Goal: Information Seeking & Learning: Learn about a topic

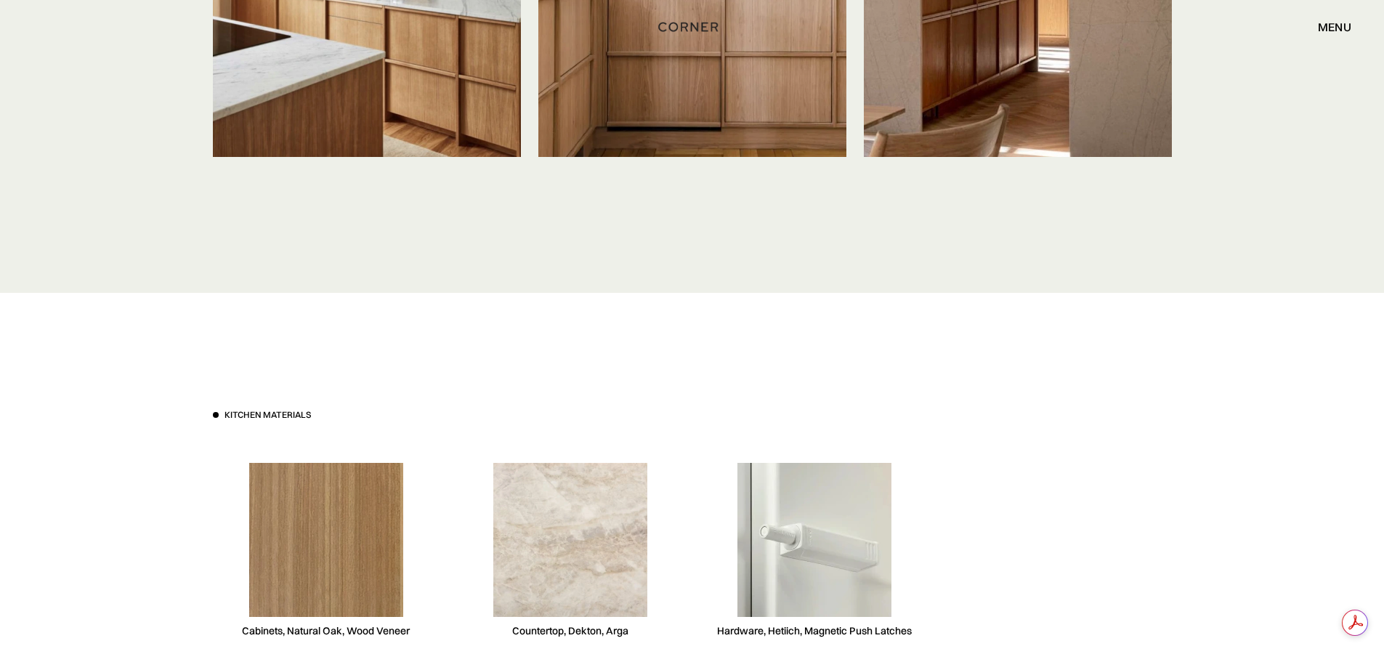
click at [341, 539] on img at bounding box center [326, 540] width 154 height 154
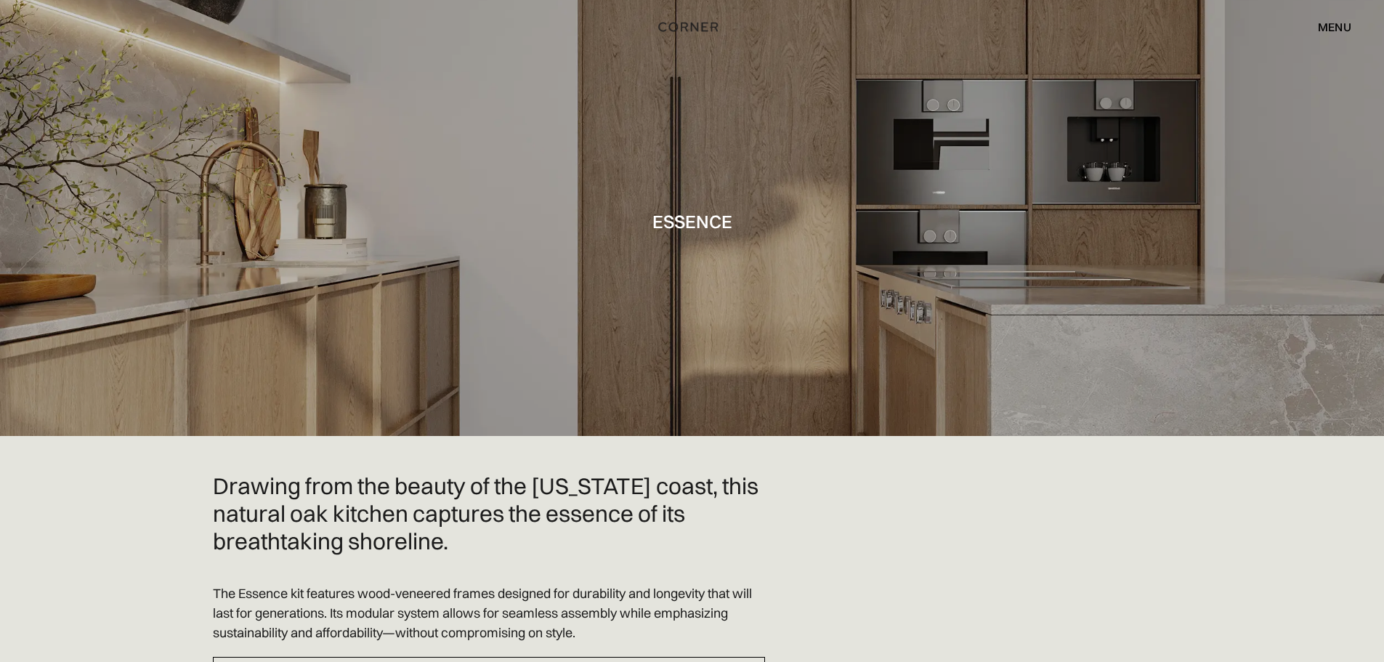
click at [1338, 32] on div "menu" at bounding box center [1334, 27] width 33 height 12
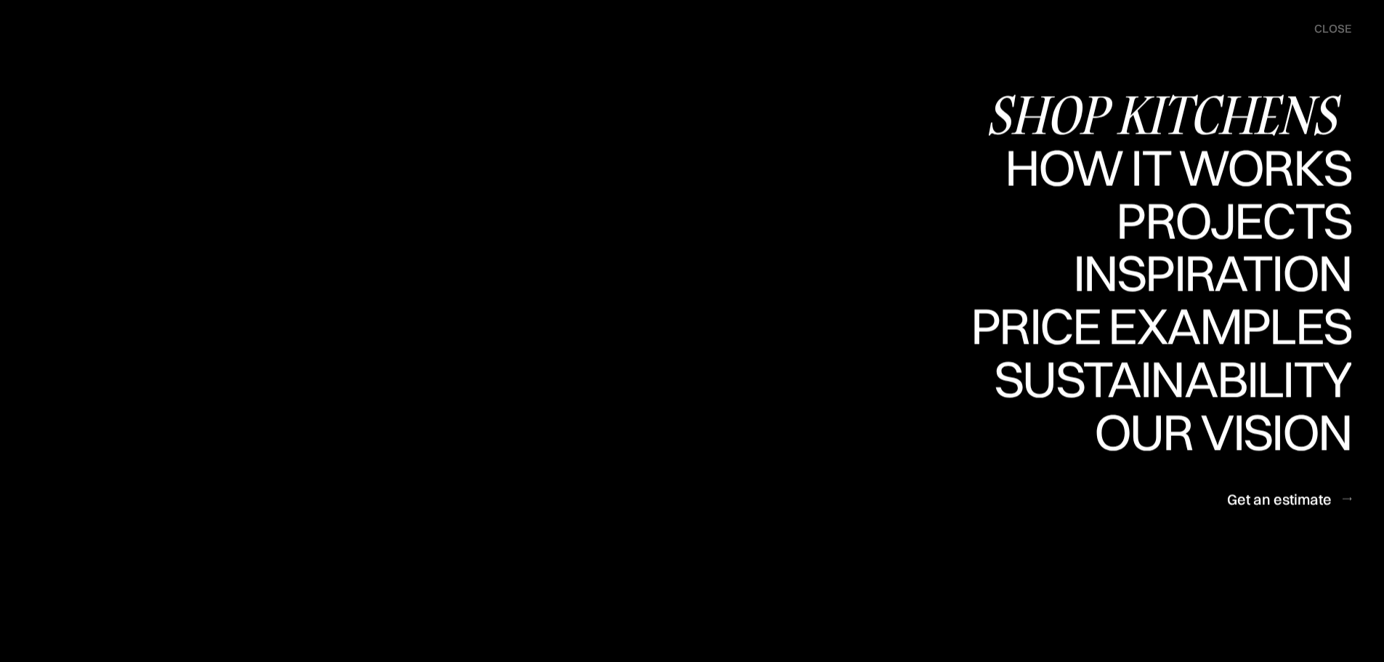
click at [1256, 104] on div "Shop Kitchens" at bounding box center [1169, 114] width 366 height 51
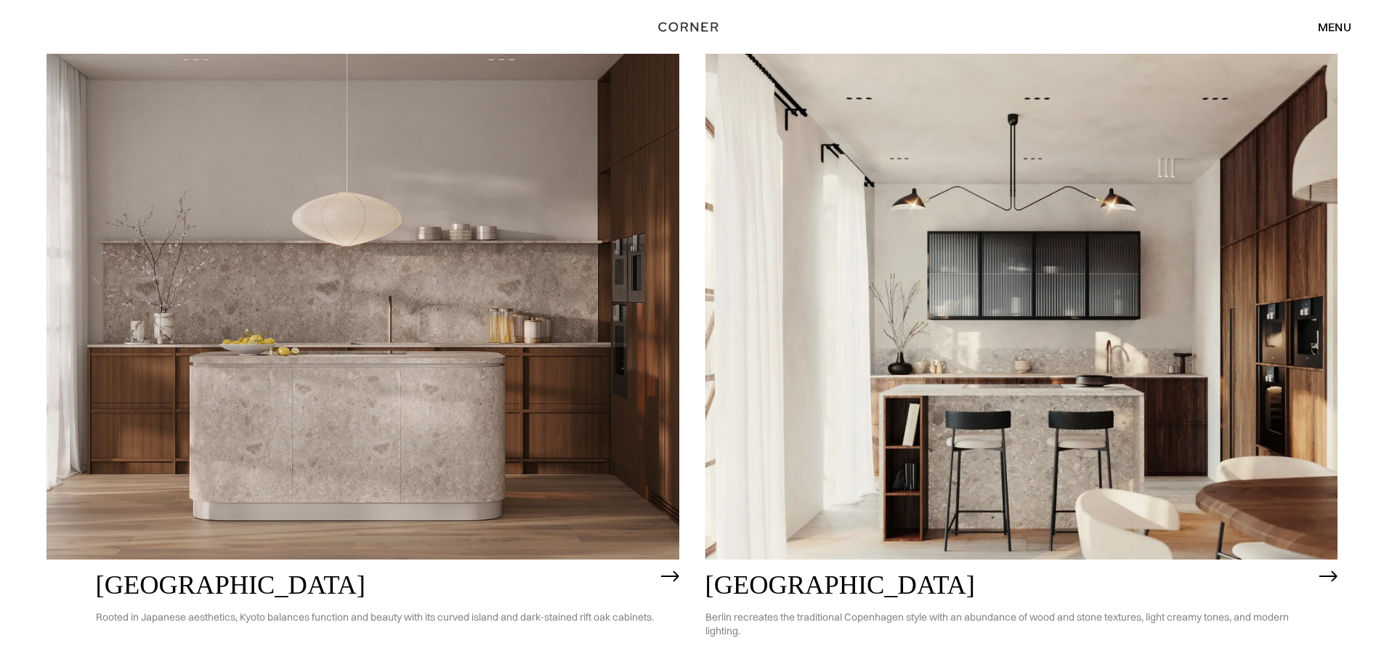
scroll to position [1163, 0]
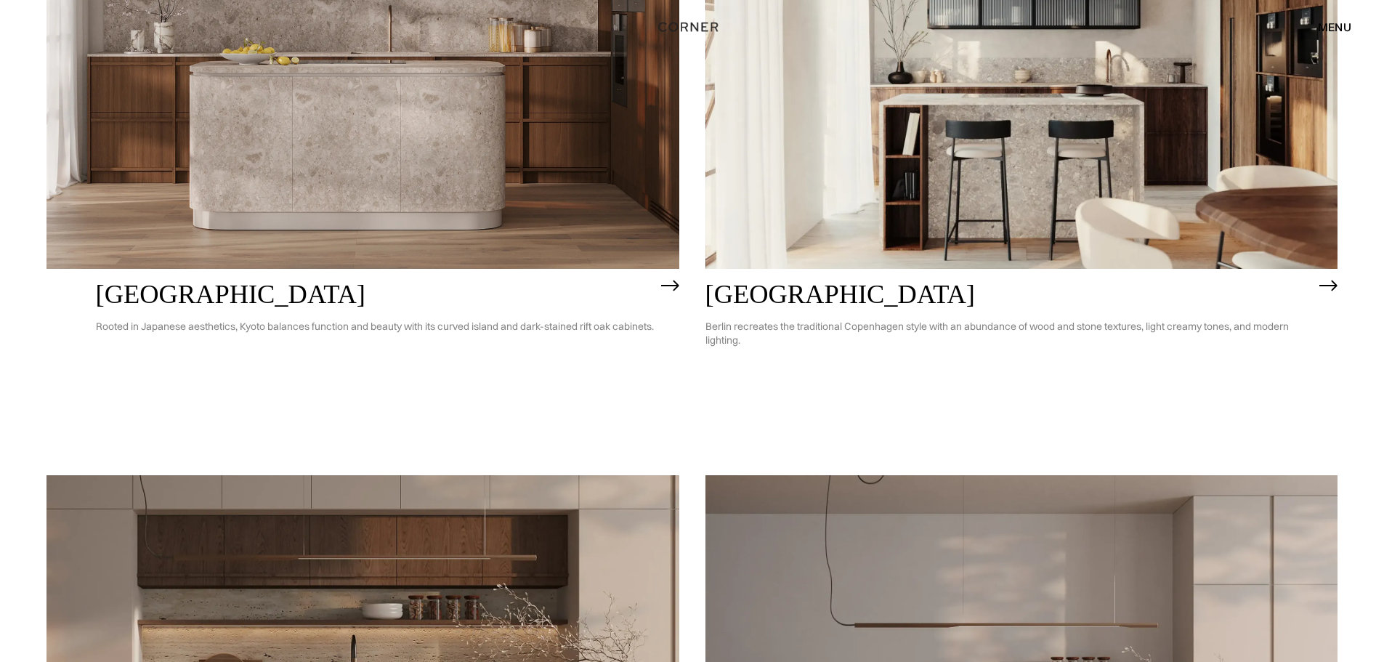
click at [584, 161] on img at bounding box center [363, 16] width 633 height 506
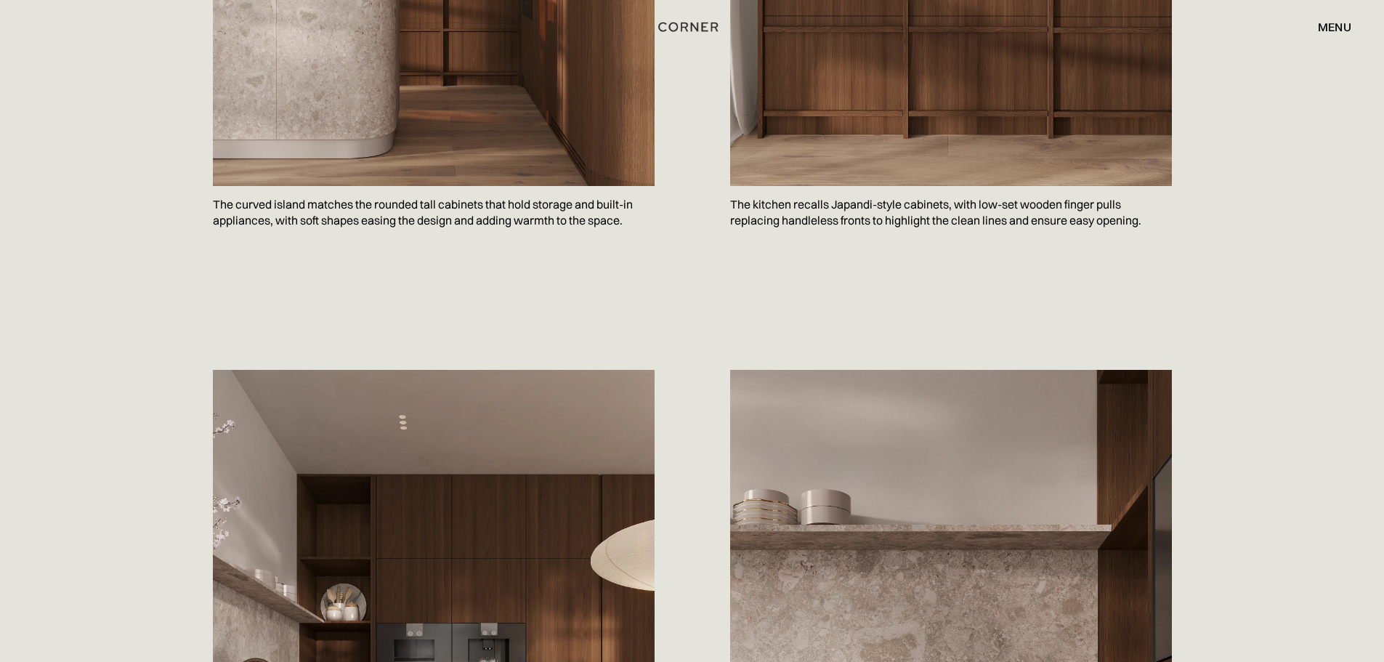
scroll to position [945, 0]
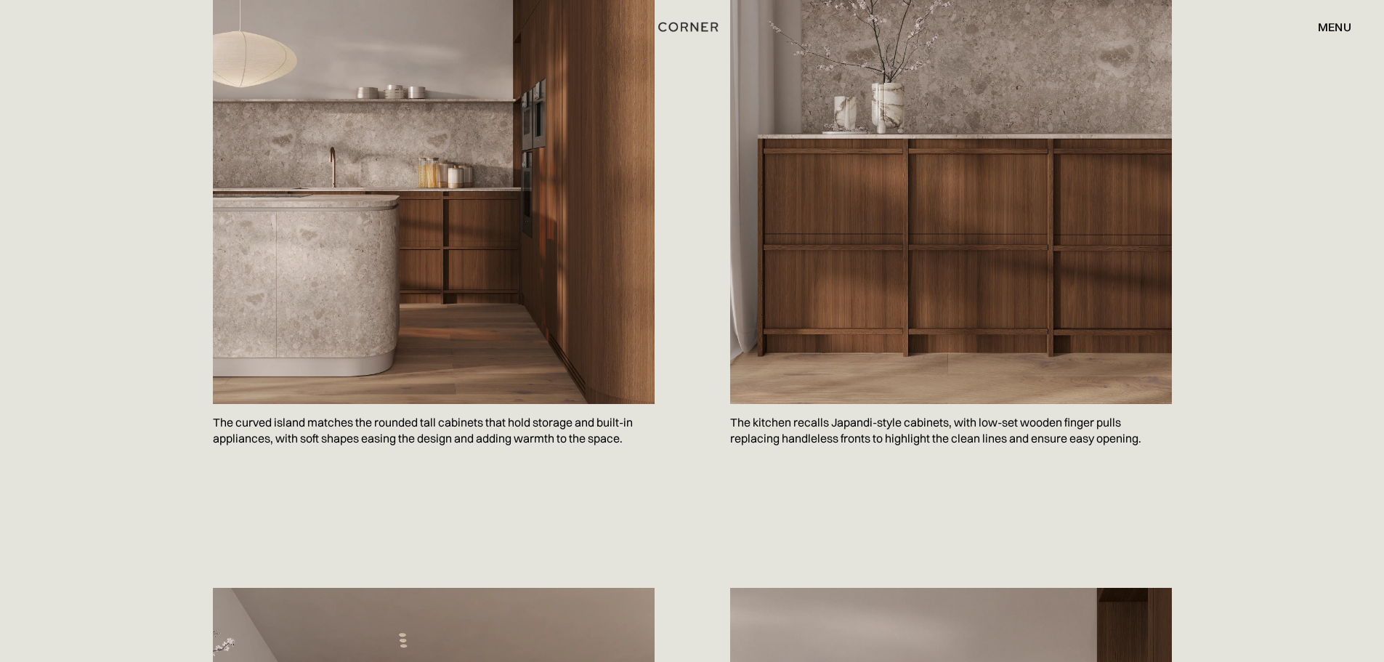
click at [913, 230] on img at bounding box center [951, 128] width 442 height 552
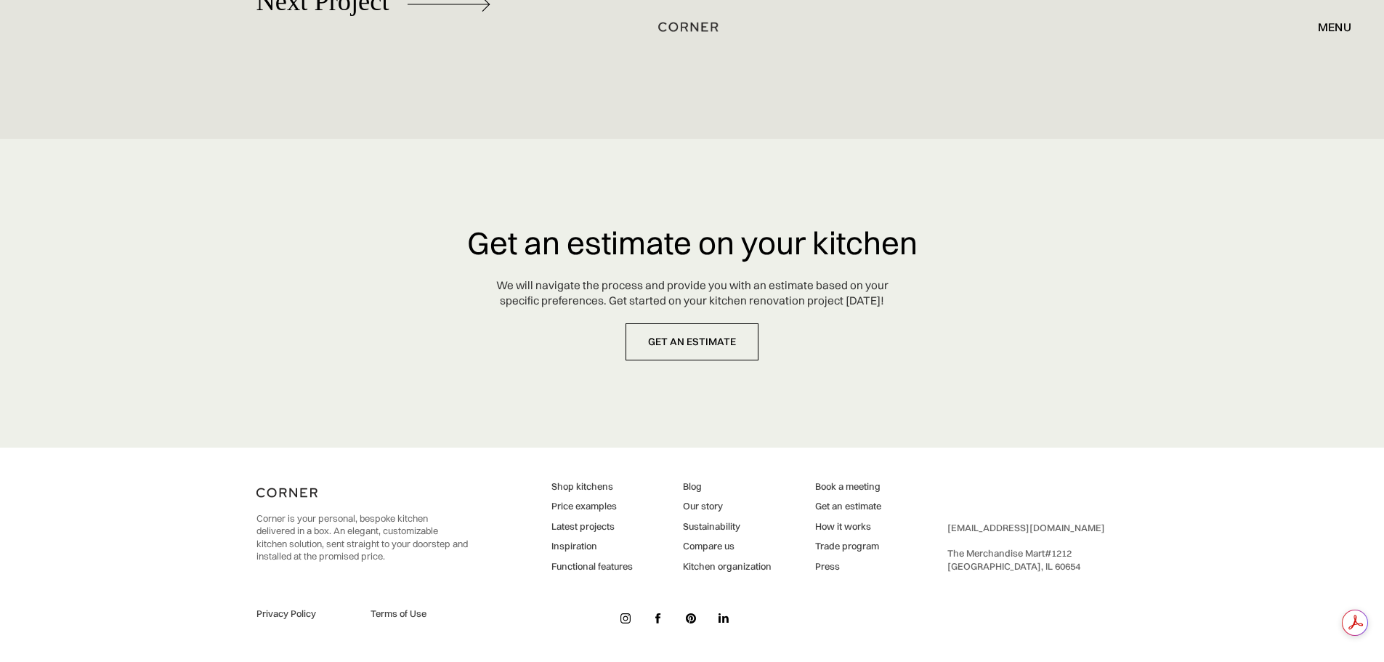
scroll to position [0, 0]
click at [578, 548] on link "Inspiration" at bounding box center [592, 546] width 81 height 13
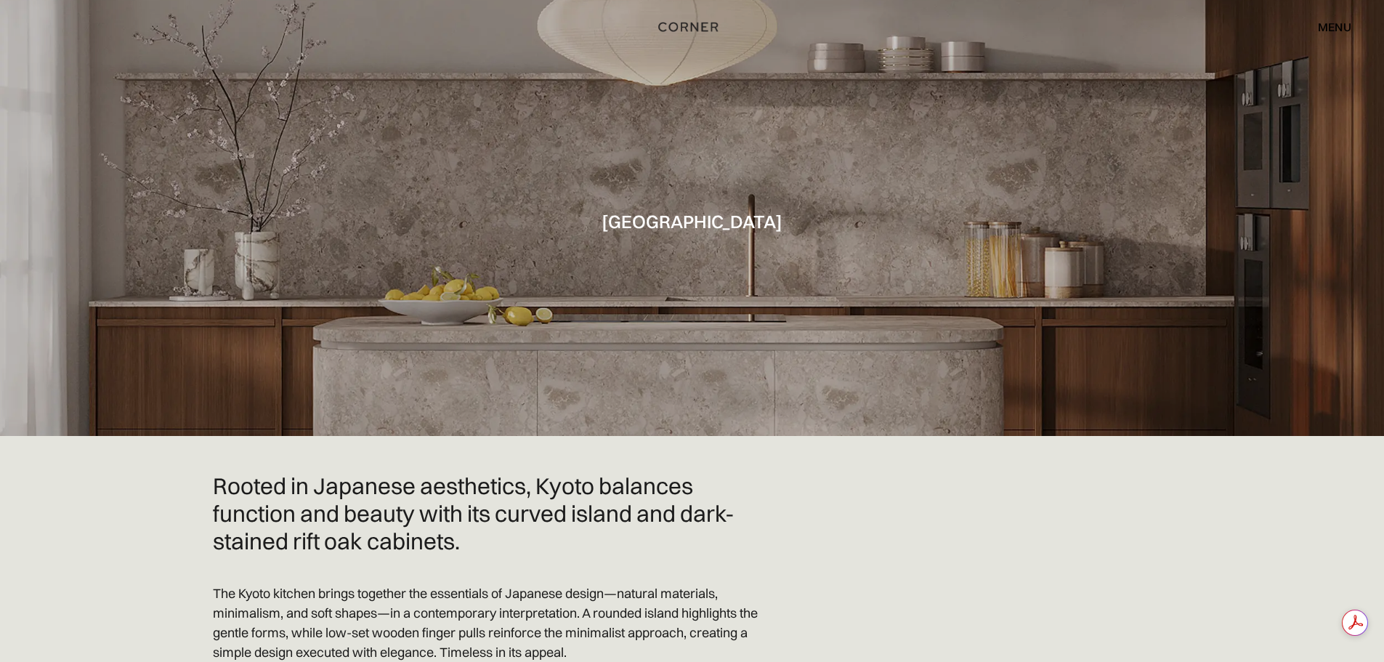
scroll to position [6480, 0]
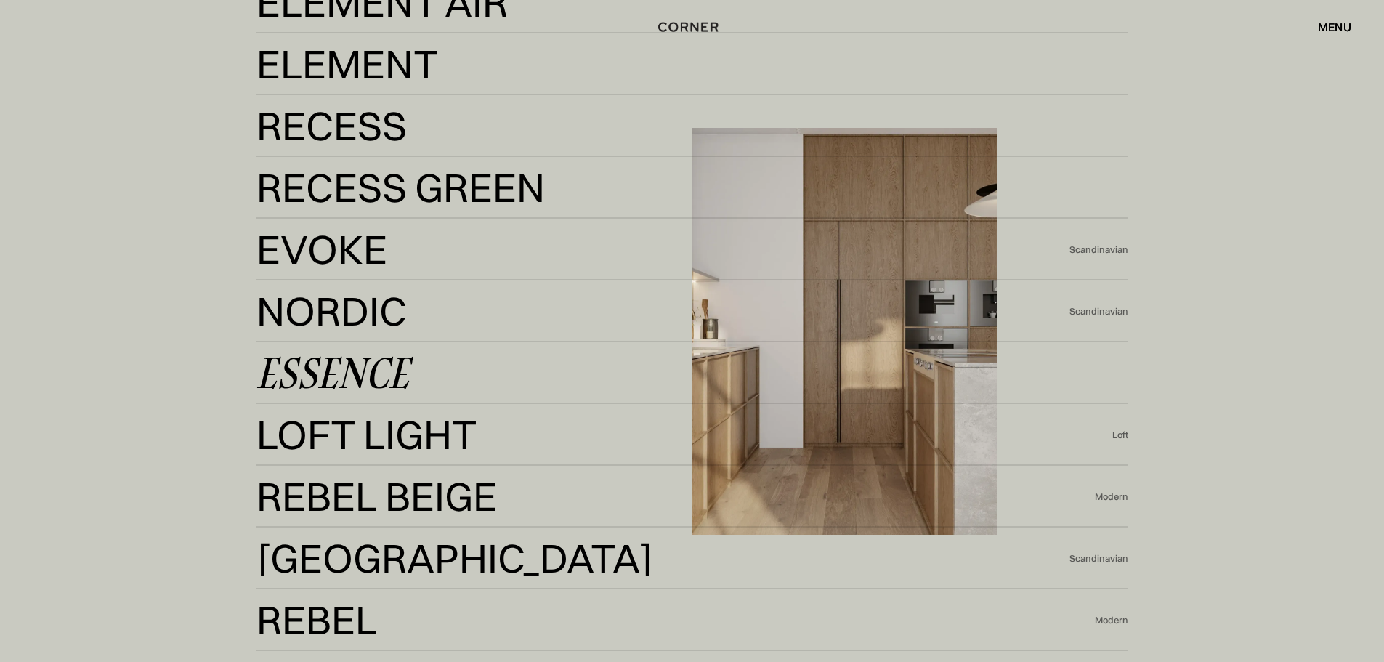
scroll to position [3270, 0]
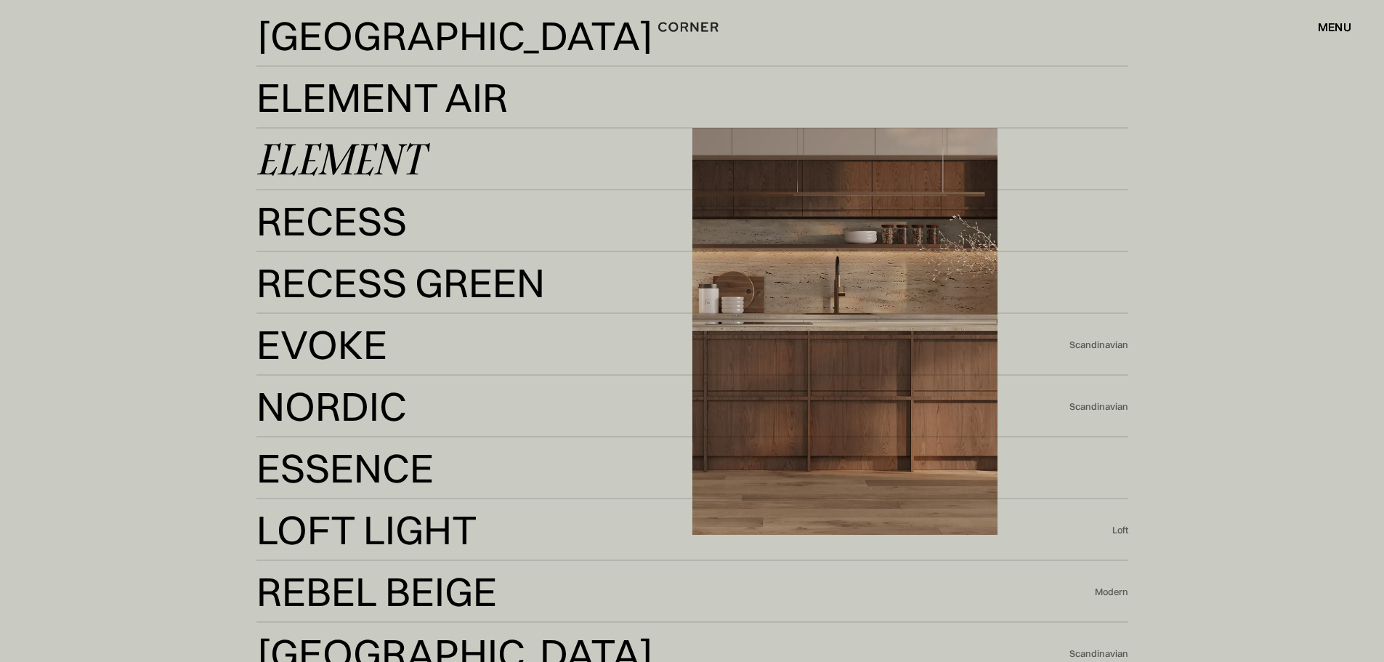
click at [348, 173] on div "Element" at bounding box center [340, 159] width 167 height 35
